Goal: Transaction & Acquisition: Purchase product/service

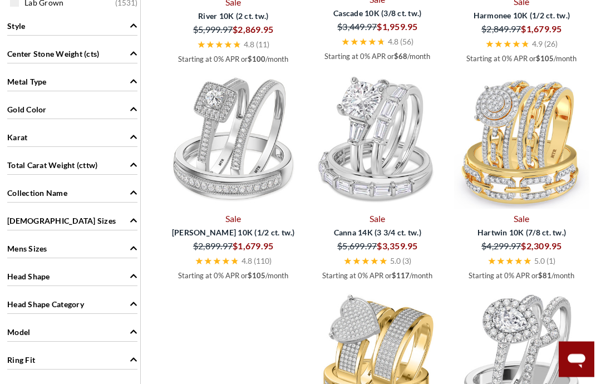
scroll to position [927, 0]
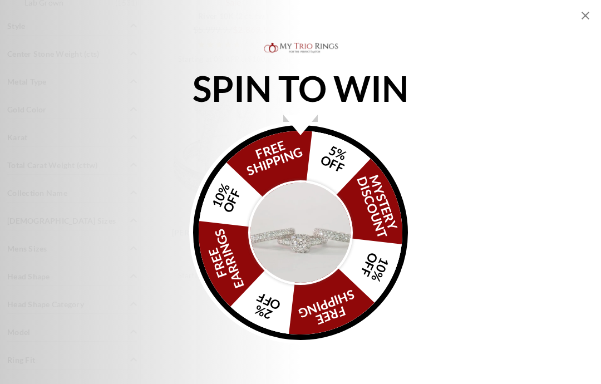
click at [584, 21] on icon "Close popup" at bounding box center [585, 15] width 13 height 13
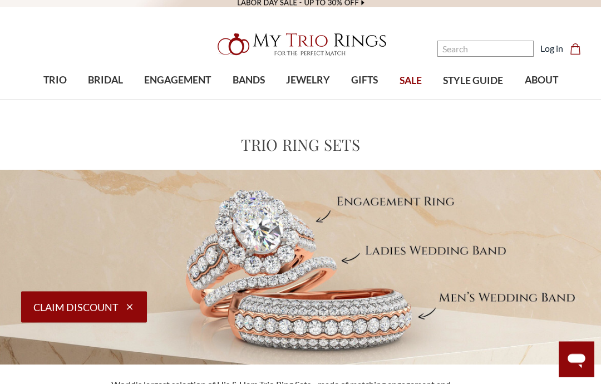
scroll to position [3, 0]
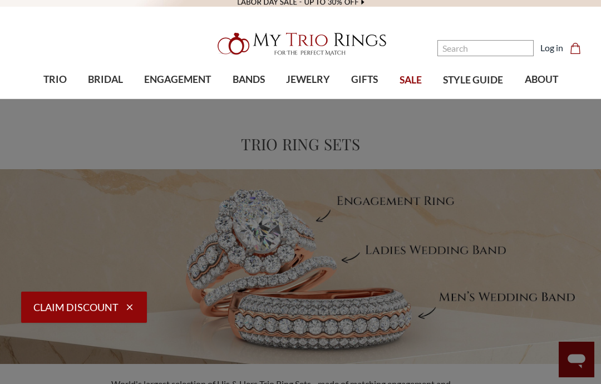
click at [112, 78] on span "BRIDAL" at bounding box center [105, 79] width 35 height 14
click at [532, 301] on span "Marquise" at bounding box center [540, 297] width 69 height 13
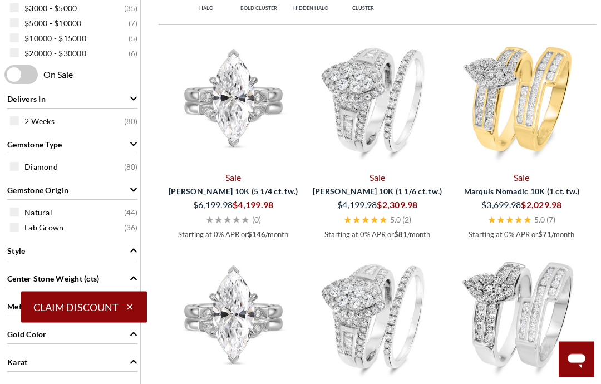
scroll to position [515, 0]
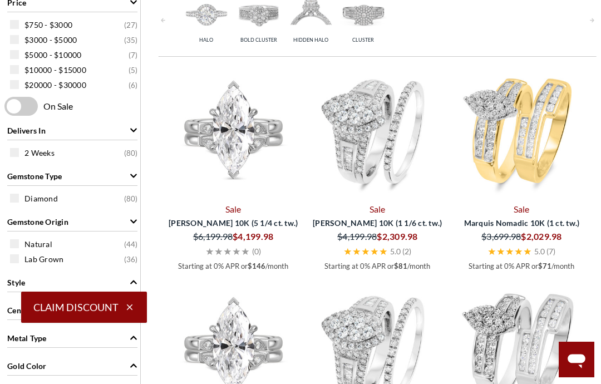
click at [530, 137] on img at bounding box center [521, 131] width 135 height 135
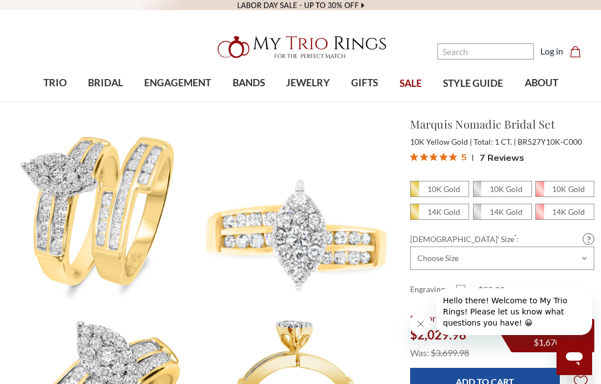
click at [454, 188] on em "10K Gold" at bounding box center [444, 188] width 33 height 9
click at [415, 192] on input "10K Gold" at bounding box center [415, 192] width 1 height 1
radio input "true"
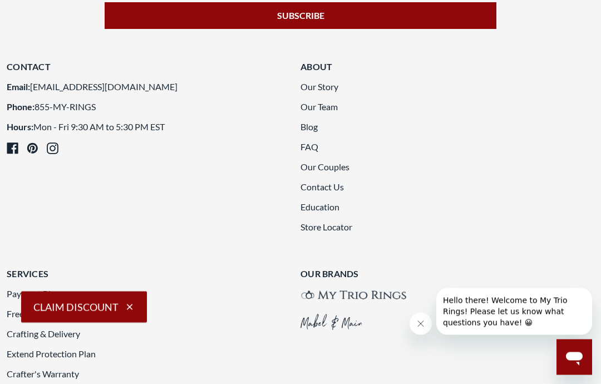
scroll to position [2457, 0]
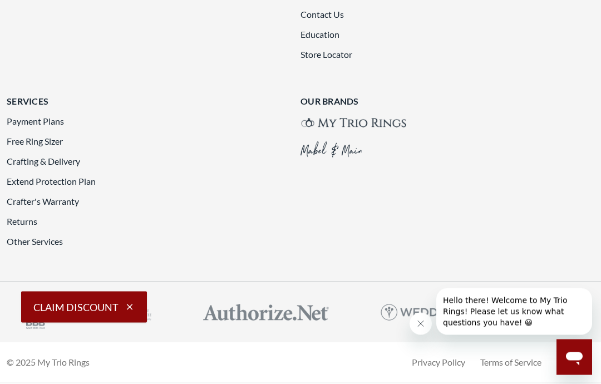
scroll to position [2571, 0]
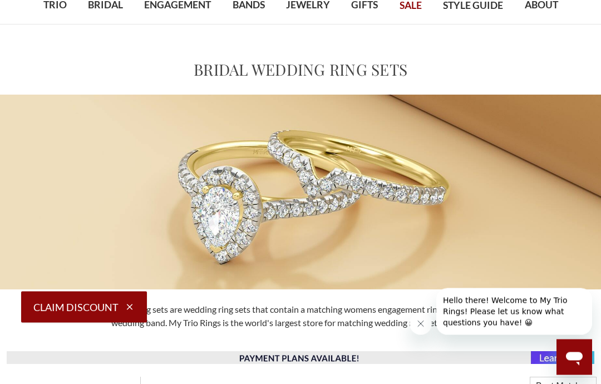
scroll to position [15, 0]
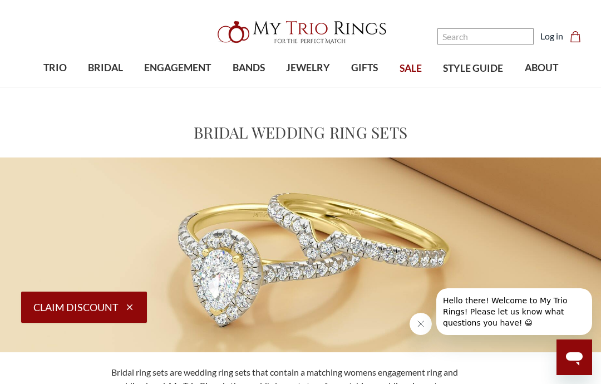
click at [188, 64] on span "ENGAGEMENT" at bounding box center [177, 68] width 67 height 14
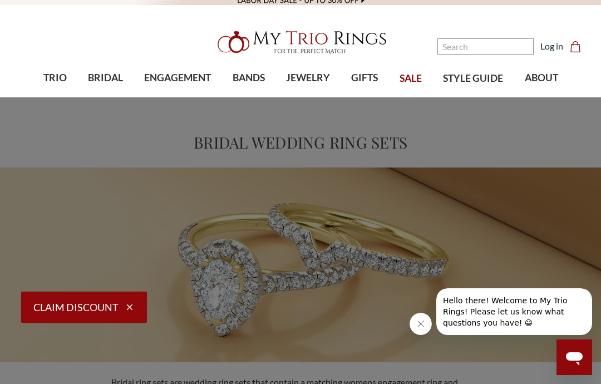
scroll to position [0, 0]
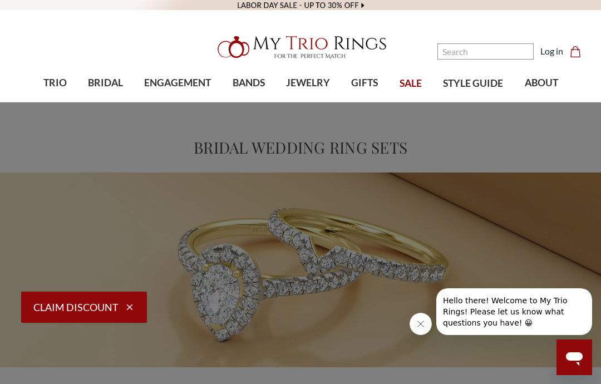
click at [179, 87] on span "ENGAGEMENT" at bounding box center [177, 83] width 67 height 14
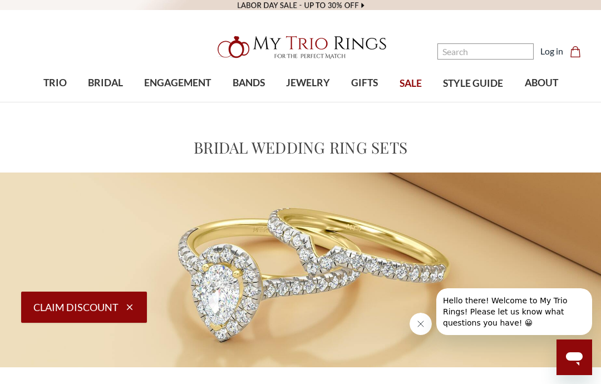
click at [497, 86] on nav "Search Search Search Log in Cart Cart 0" at bounding box center [519, 51] width 150 height 102
click at [482, 87] on nav "Search Search Search Log in Cart Cart 0" at bounding box center [519, 51] width 150 height 102
click at [485, 85] on nav "Search Search Search Log in Cart Cart 0" at bounding box center [519, 51] width 150 height 102
click at [484, 83] on nav "Search Search Search Log in Cart Cart 0" at bounding box center [519, 51] width 150 height 102
click at [487, 86] on nav "Search Search Search Log in Cart Cart 0" at bounding box center [519, 51] width 150 height 102
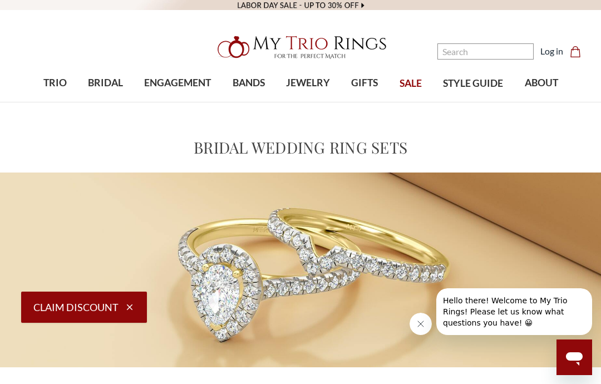
click at [474, 86] on nav "Search Search Search Log in Cart Cart 0" at bounding box center [519, 51] width 150 height 102
click at [469, 87] on nav "Search Search Search Log in Cart Cart 0" at bounding box center [519, 51] width 150 height 102
click at [473, 88] on nav "Search Search Search Log in Cart Cart 0" at bounding box center [519, 51] width 150 height 102
click at [469, 51] on input "Search" at bounding box center [486, 51] width 96 height 16
type input "baquette"
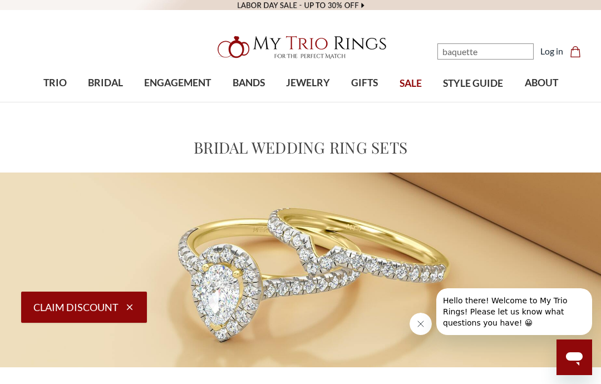
click at [558, 22] on nav "Search baquette Search Search Log in Cart Cart 0" at bounding box center [519, 51] width 150 height 102
click at [496, 57] on input "baquette" at bounding box center [486, 51] width 96 height 16
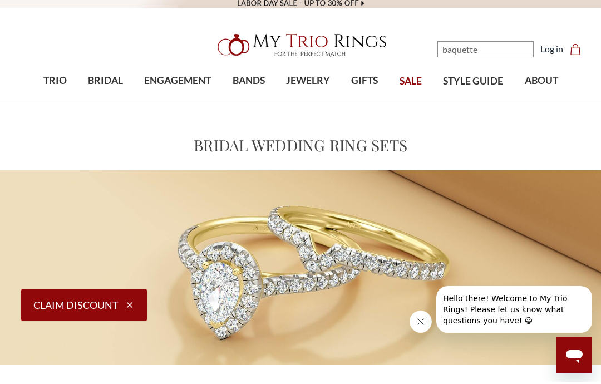
click at [423, 132] on img "; Total Products 4" at bounding box center [411, 186] width 108 height 108
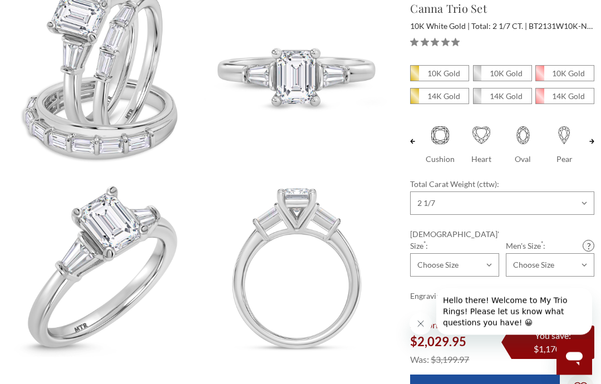
scroll to position [141, 0]
